Goal: Task Accomplishment & Management: Use online tool/utility

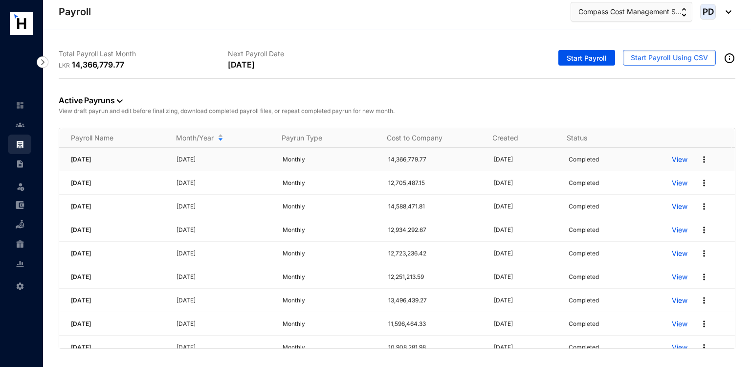
click at [672, 160] on p "View" at bounding box center [680, 159] width 16 height 10
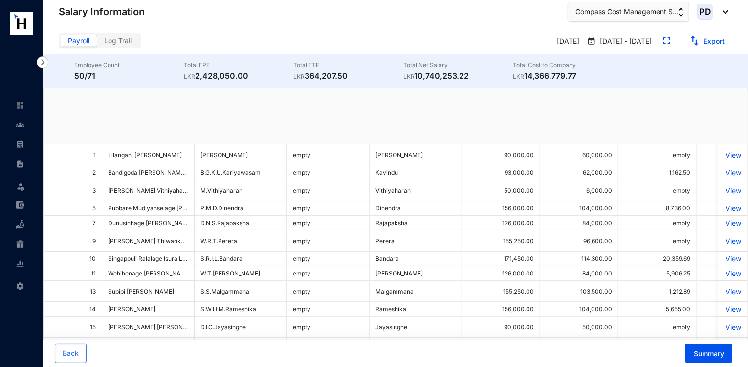
click at [719, 357] on span "Summary" at bounding box center [709, 354] width 30 height 10
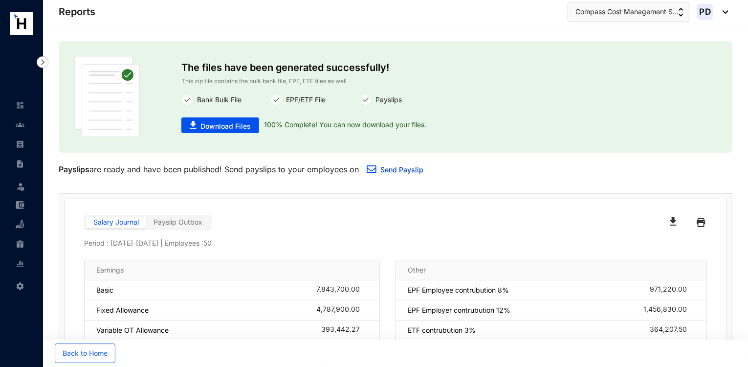
click at [398, 171] on link "Send Payslip" at bounding box center [401, 169] width 43 height 8
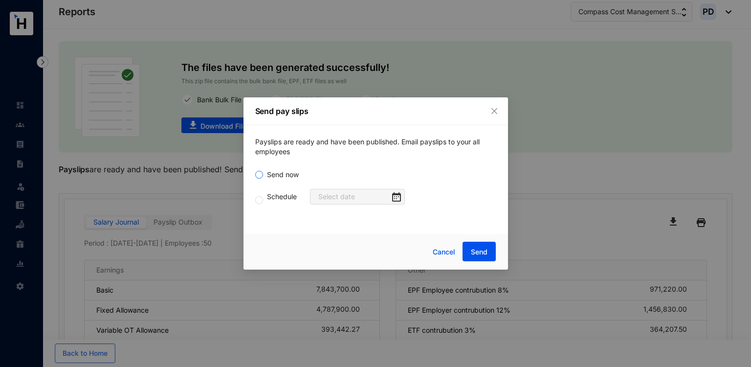
click at [260, 171] on input "Send now" at bounding box center [259, 175] width 8 height 8
radio input "true"
click at [483, 254] on span "Send" at bounding box center [479, 252] width 17 height 10
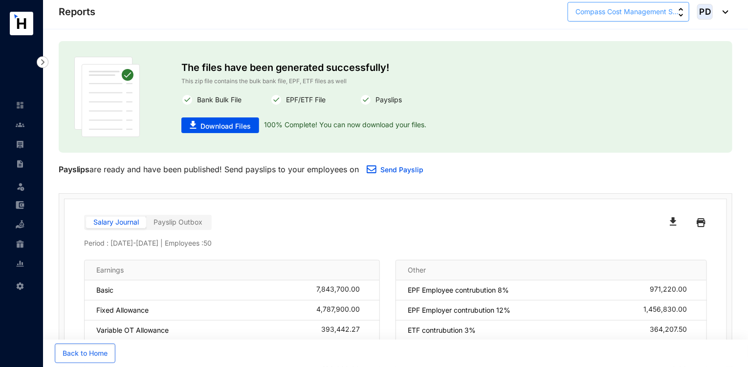
click at [623, 14] on span "Compass Cost Management S..." at bounding box center [626, 11] width 103 height 11
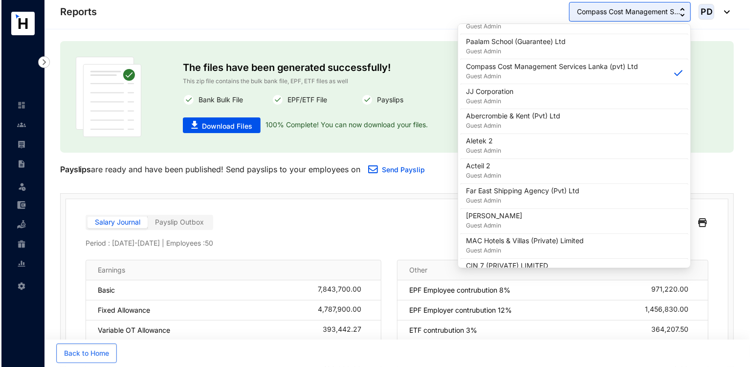
scroll to position [868, 0]
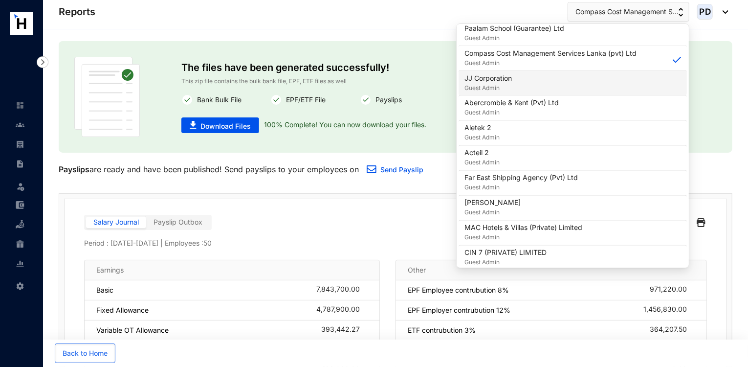
click at [493, 75] on p "JJ Corporation" at bounding box center [487, 78] width 47 height 10
